Goal: Task Accomplishment & Management: Manage account settings

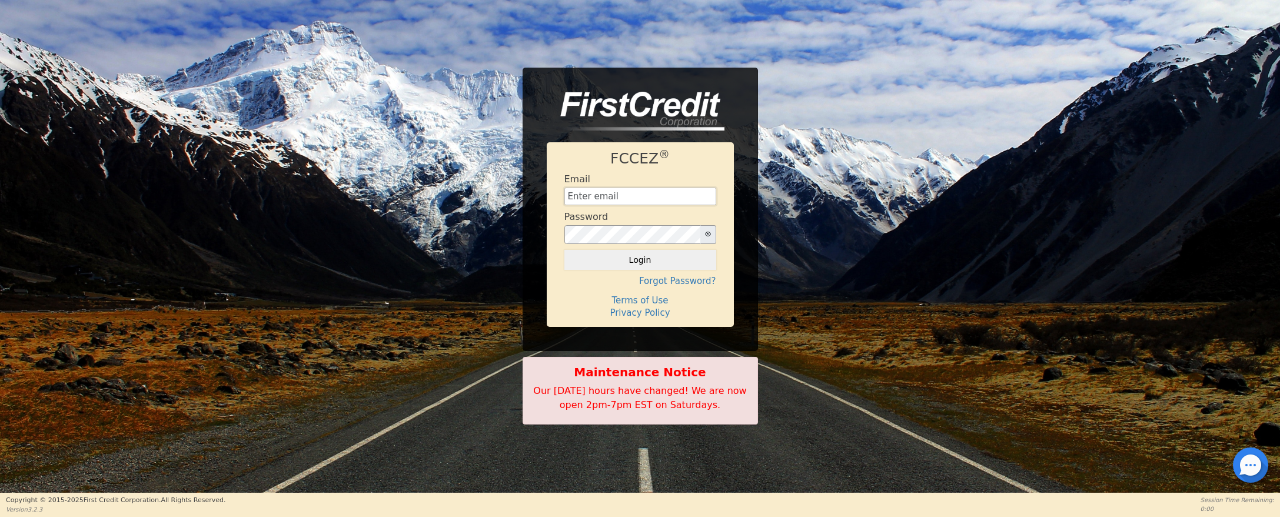
type input "[EMAIL_ADDRESS][DOMAIN_NAME]"
click at [640, 260] on button "Login" at bounding box center [640, 260] width 152 height 20
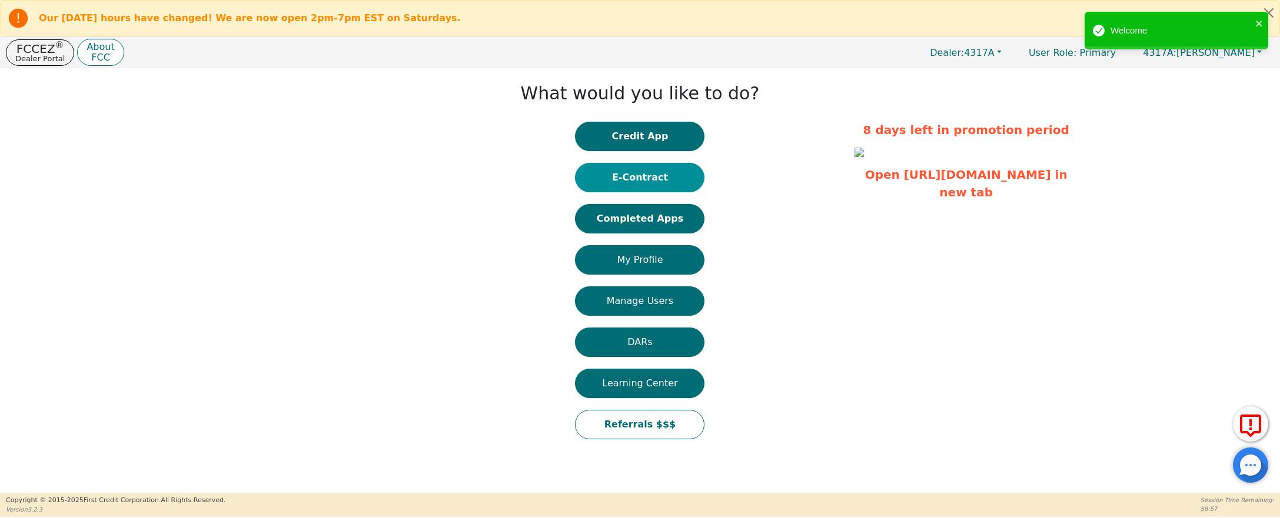
click at [654, 175] on button "E-Contract" at bounding box center [639, 177] width 129 height 29
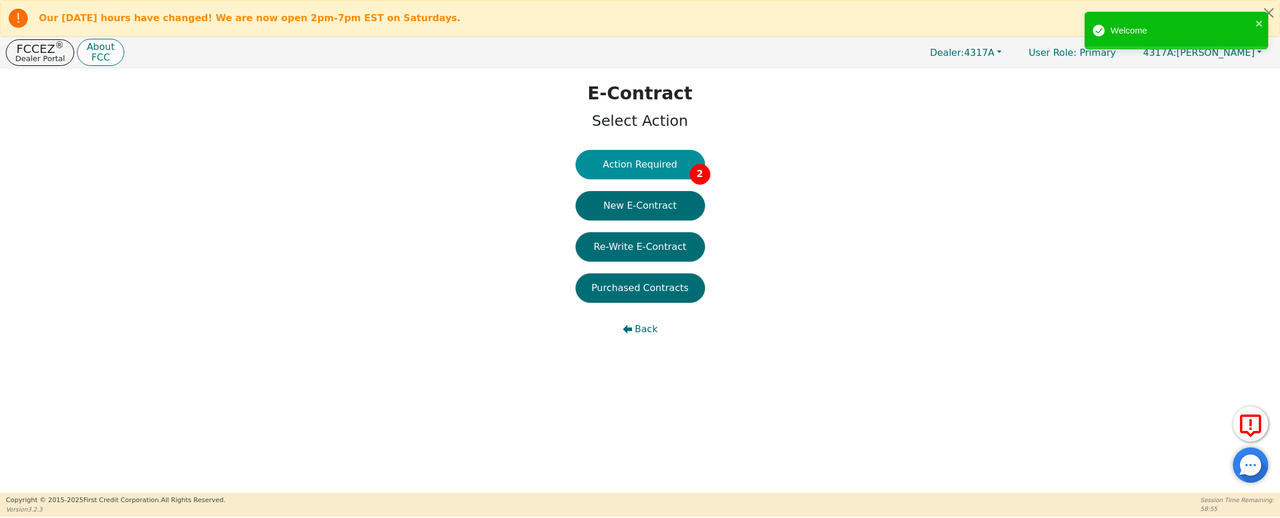
click at [660, 161] on button "Action Required 2" at bounding box center [639, 164] width 129 height 29
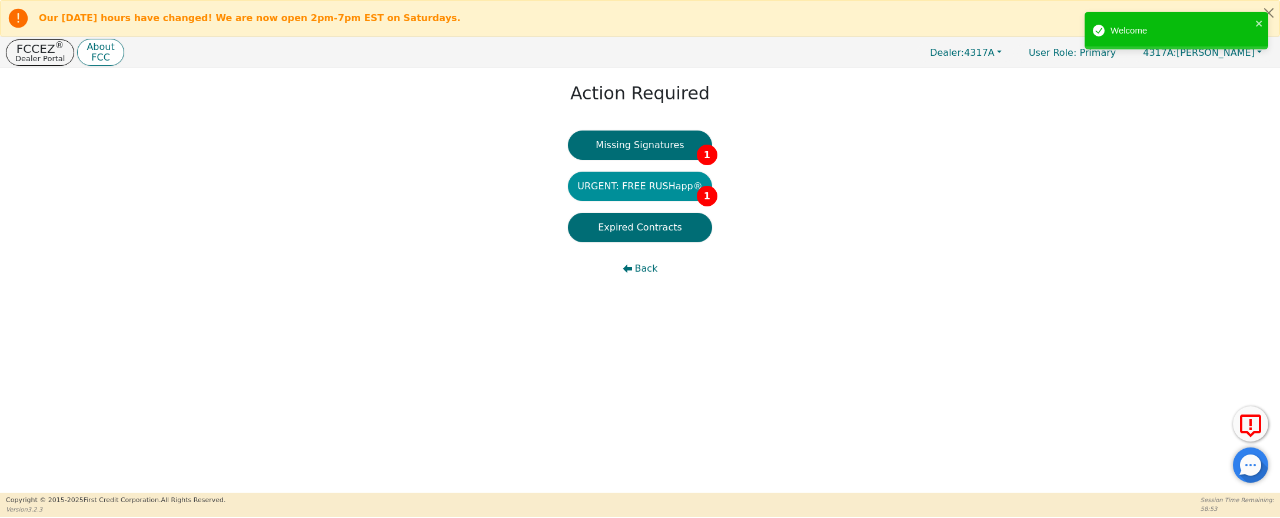
click at [656, 195] on button "URGENT: FREE RUSHapp® 1" at bounding box center [640, 186] width 144 height 29
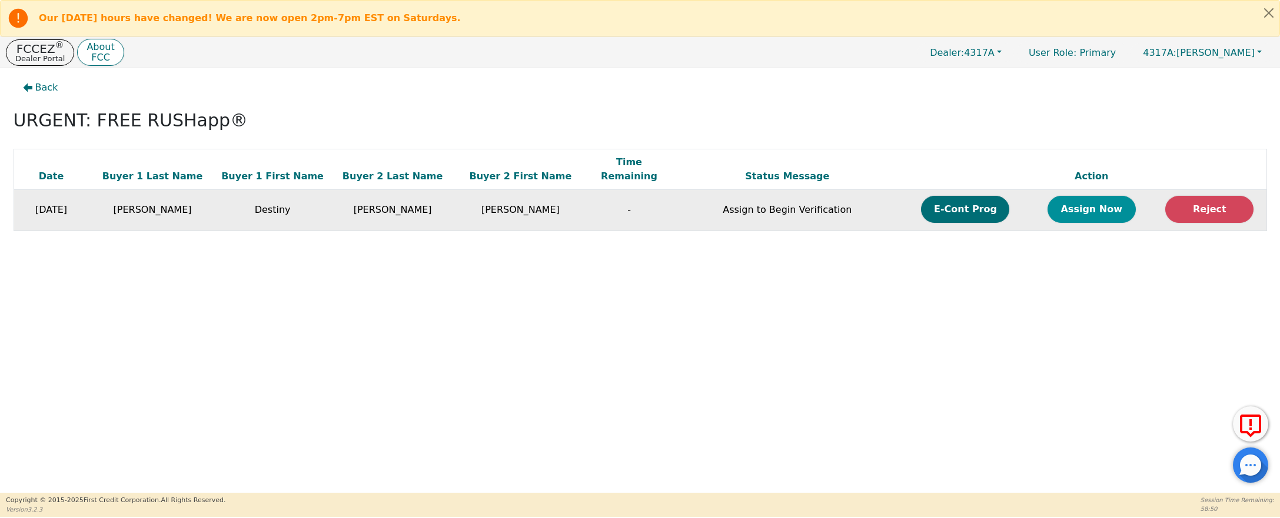
click at [1088, 196] on button "Assign Now" at bounding box center [1091, 209] width 88 height 27
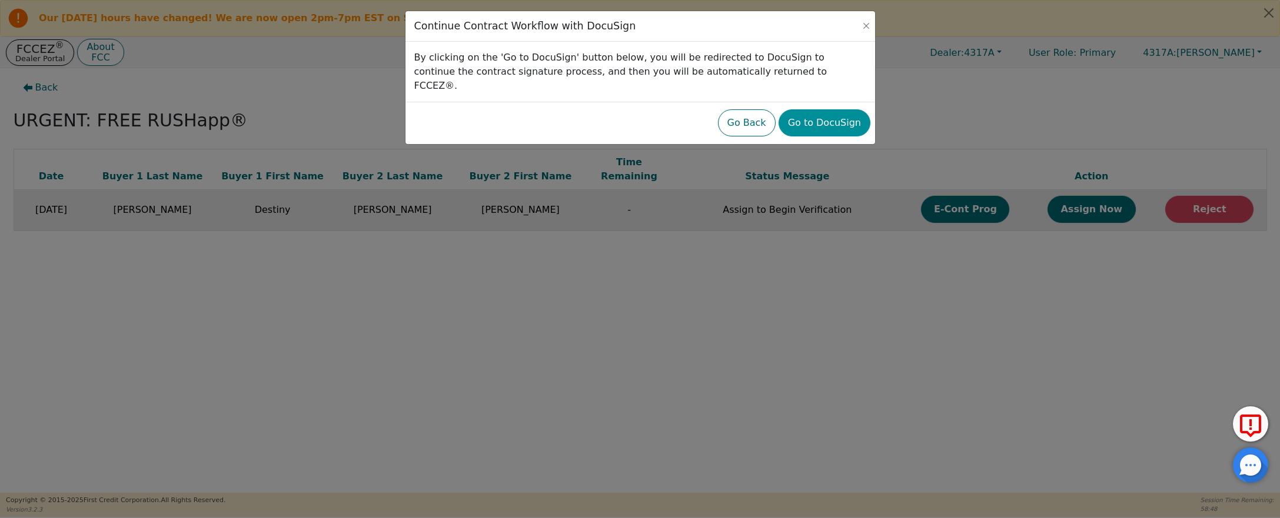
click at [834, 109] on button "Go to DocuSign" at bounding box center [824, 122] width 92 height 27
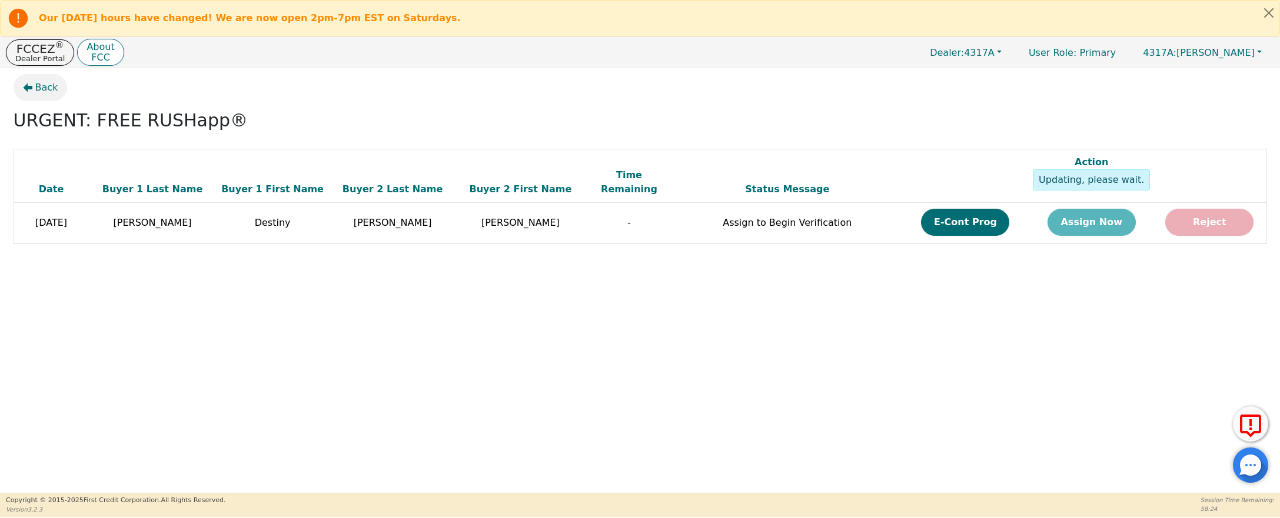
click at [46, 89] on span "Back" at bounding box center [46, 88] width 23 height 14
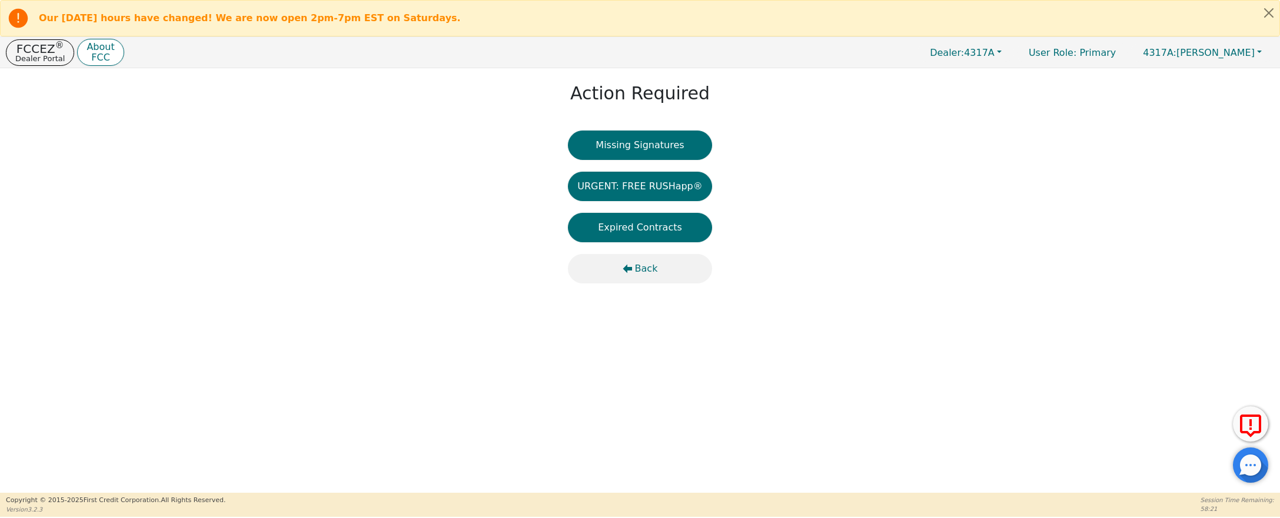
click at [648, 269] on span "Back" at bounding box center [646, 269] width 23 height 14
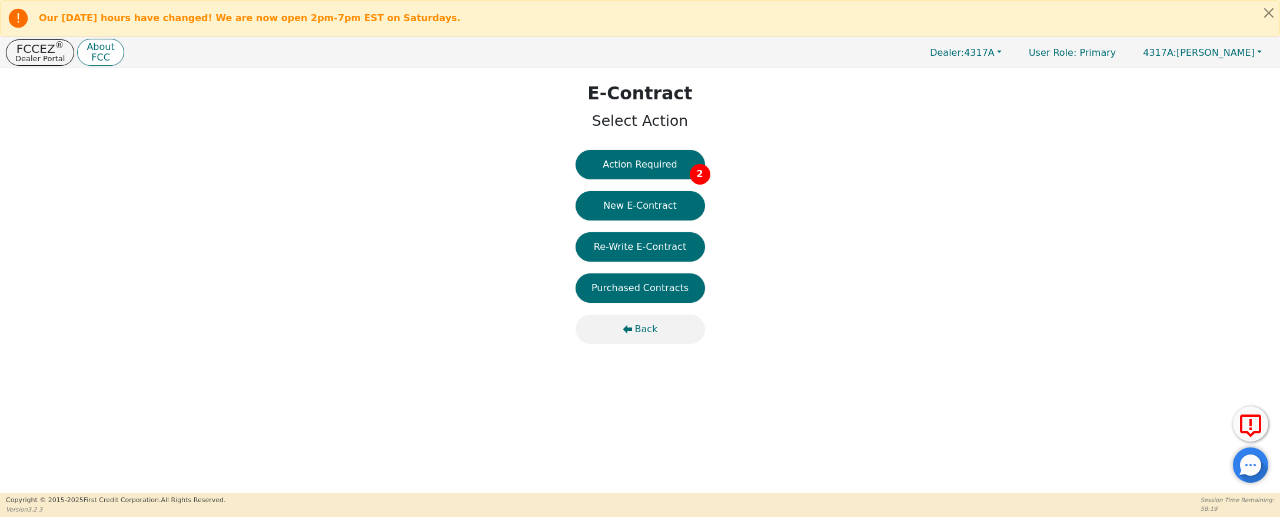
click at [630, 331] on icon "button" at bounding box center [626, 329] width 9 height 9
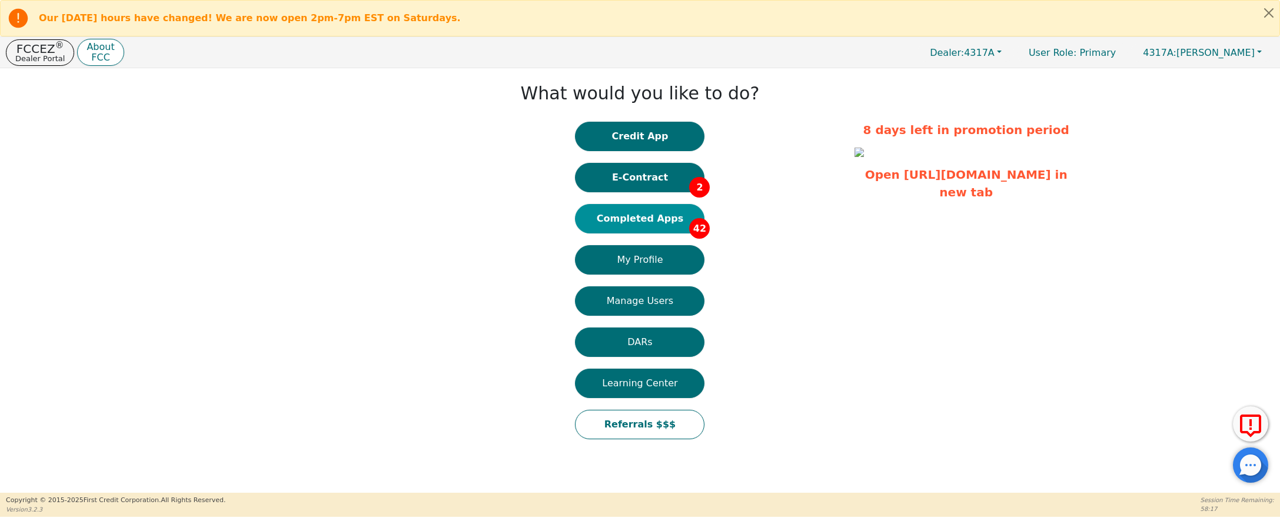
click at [641, 216] on button "Completed Apps 42" at bounding box center [639, 218] width 129 height 29
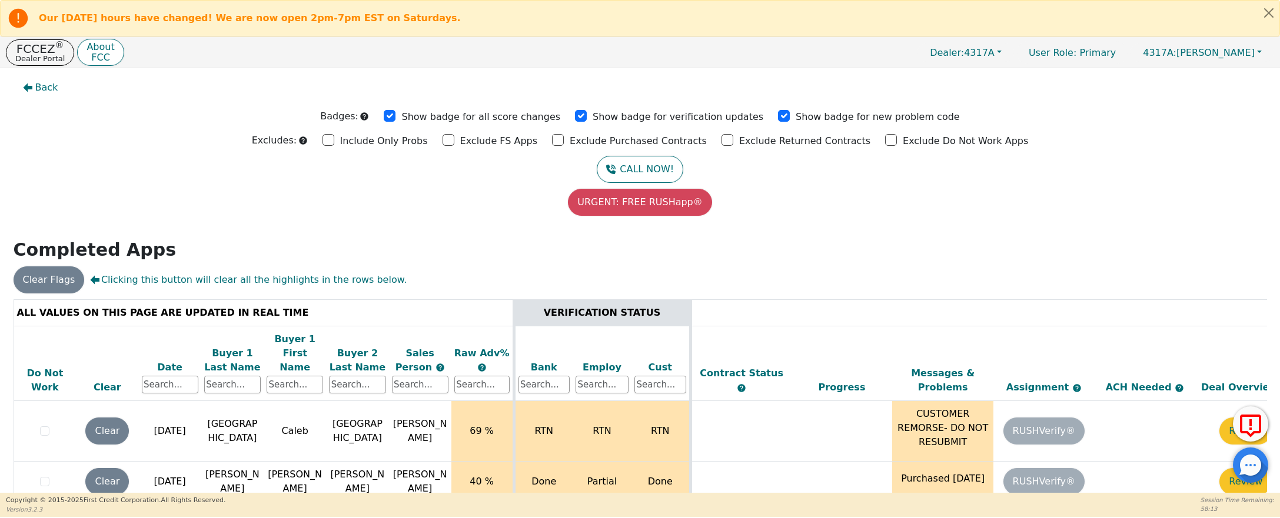
click at [168, 361] on div "Date" at bounding box center [170, 368] width 56 height 14
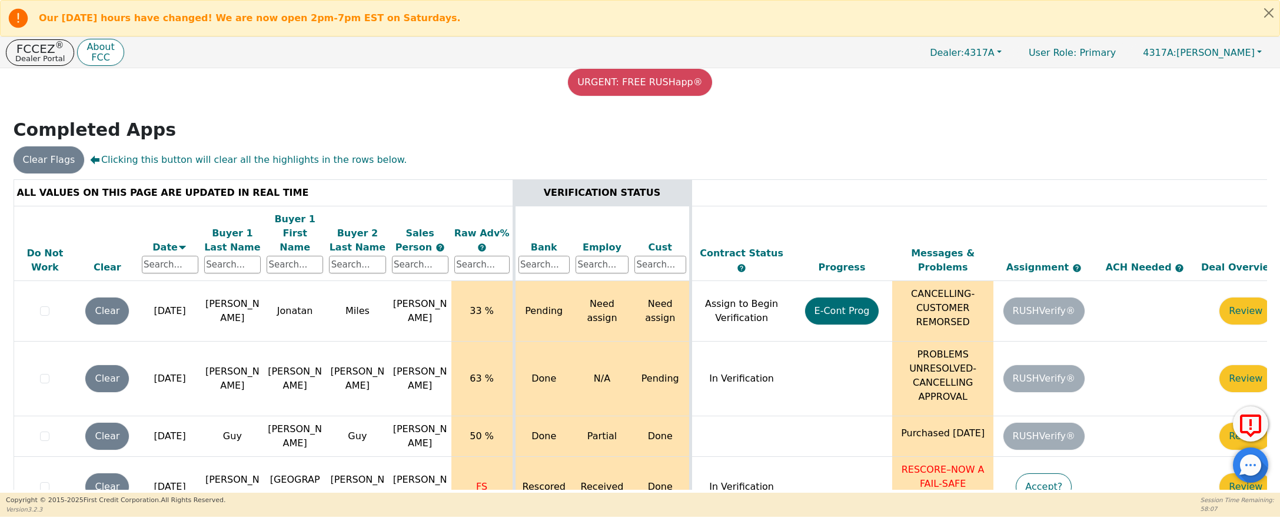
scroll to position [189, 0]
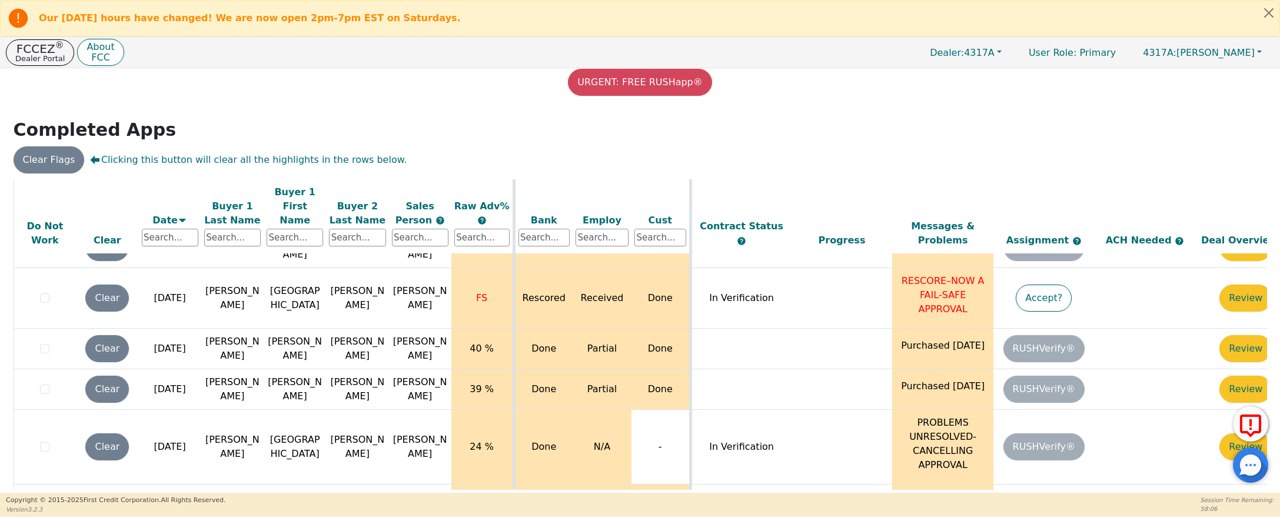
click at [378, 88] on div "URGENT: FREE RUSHapp®" at bounding box center [640, 82] width 1262 height 27
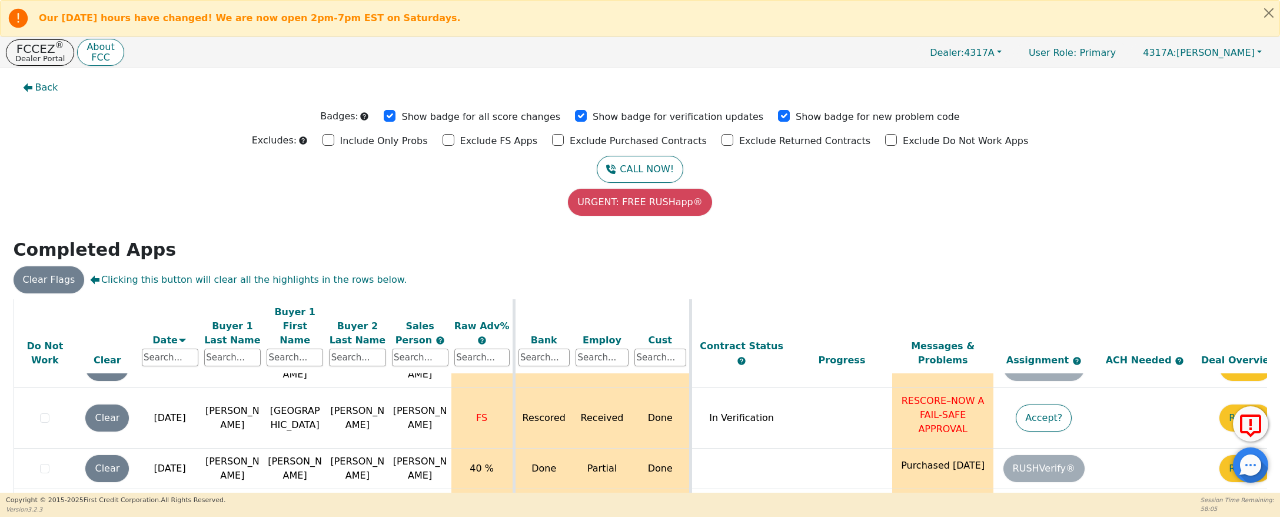
scroll to position [0, 0]
